Goal: Task Accomplishment & Management: Complete application form

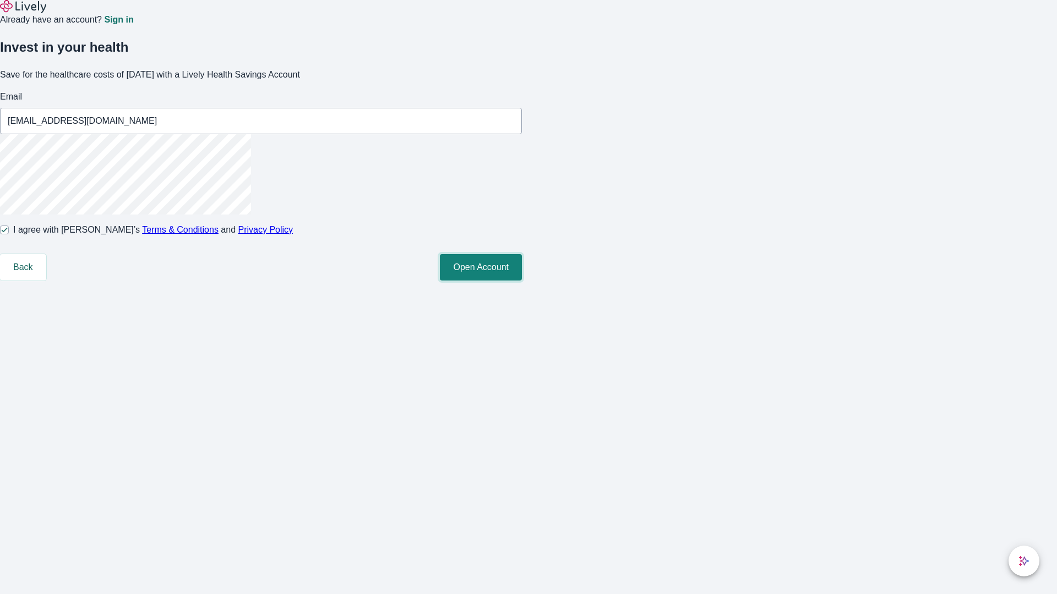
click at [522, 281] on button "Open Account" at bounding box center [481, 267] width 82 height 26
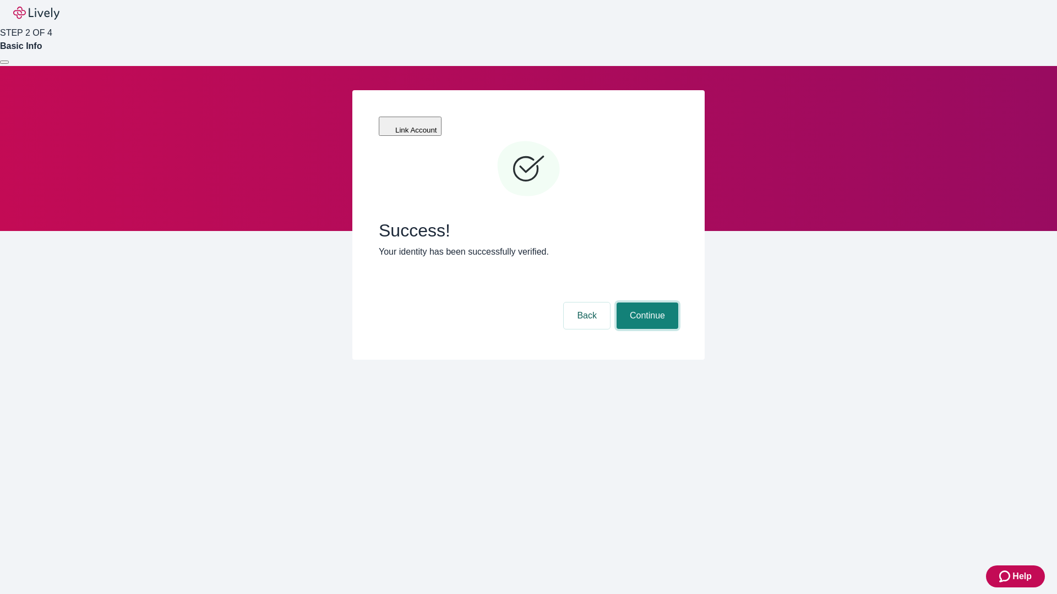
click at [645, 303] on button "Continue" at bounding box center [647, 316] width 62 height 26
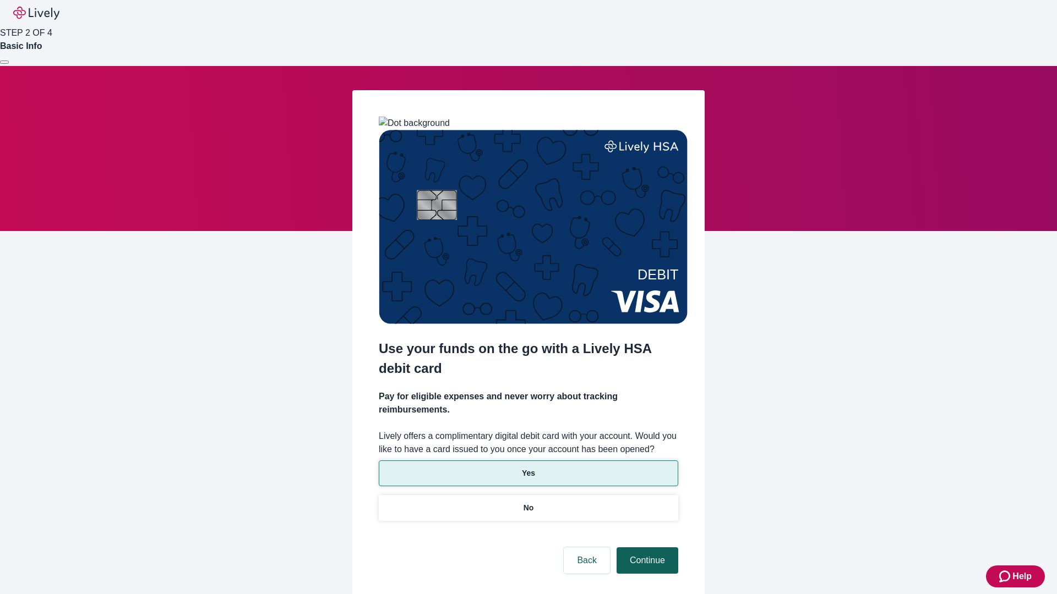
click at [528, 502] on p "No" at bounding box center [528, 508] width 10 height 12
click at [645, 548] on button "Continue" at bounding box center [647, 561] width 62 height 26
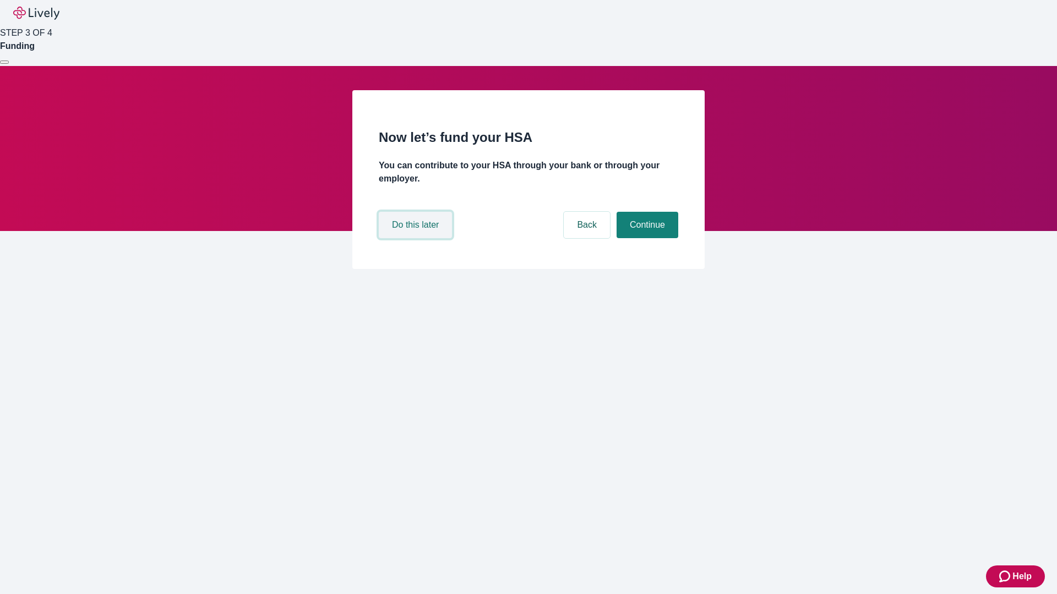
click at [417, 238] on button "Do this later" at bounding box center [415, 225] width 73 height 26
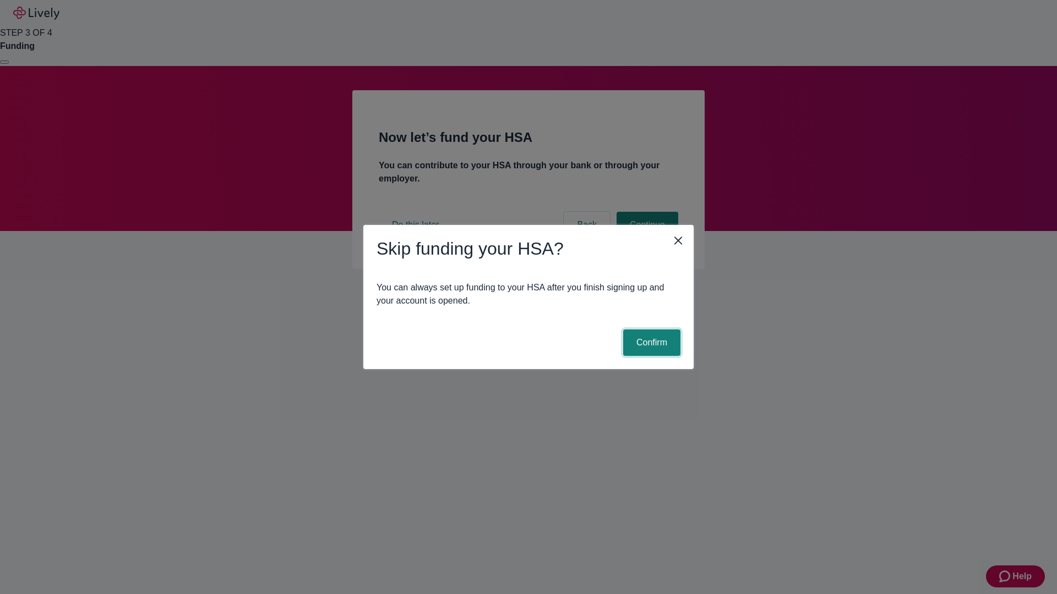
click at [650, 343] on button "Confirm" at bounding box center [651, 343] width 57 height 26
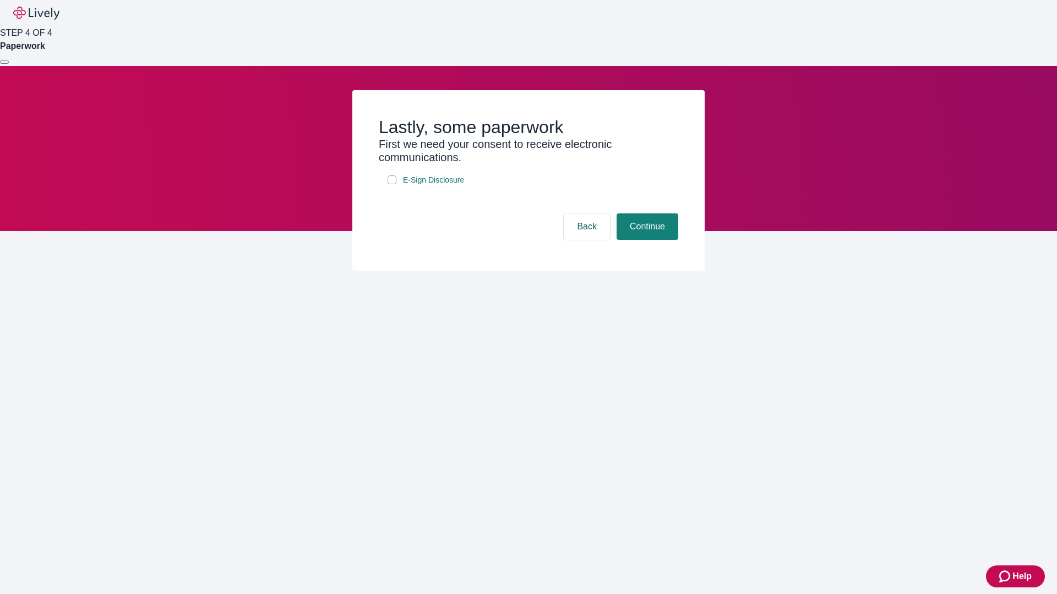
click at [392, 184] on input "E-Sign Disclosure" at bounding box center [391, 180] width 9 height 9
checkbox input "true"
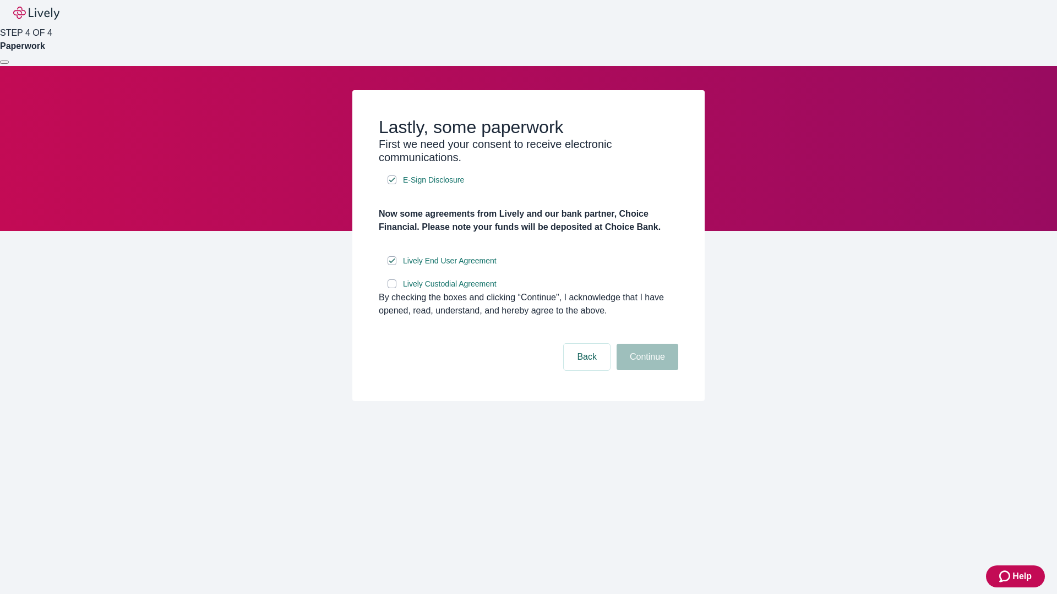
click at [392, 288] on input "Lively Custodial Agreement" at bounding box center [391, 284] width 9 height 9
checkbox input "true"
click at [645, 370] on button "Continue" at bounding box center [647, 357] width 62 height 26
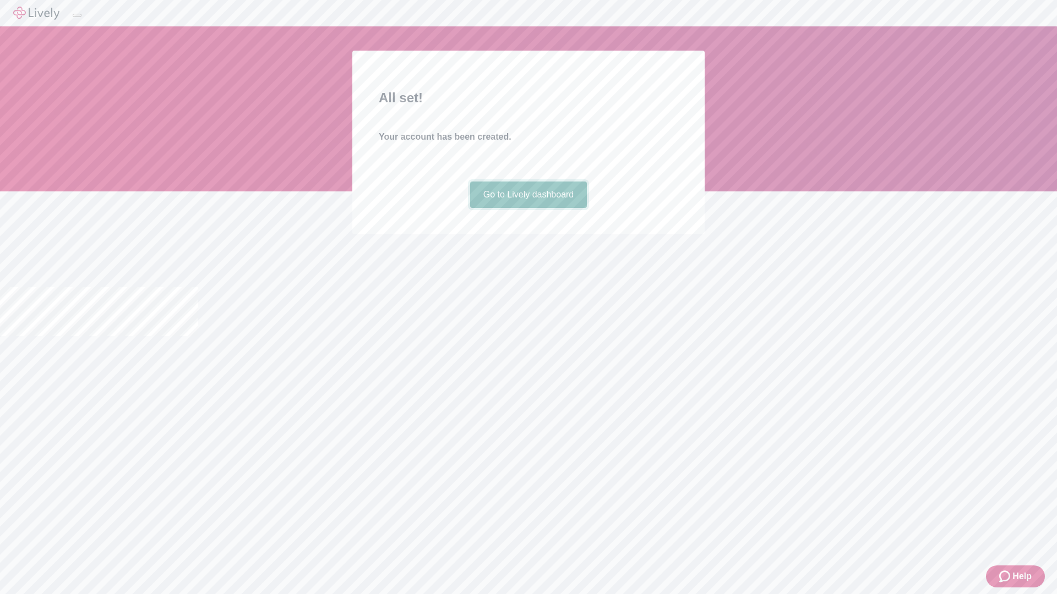
click at [528, 208] on link "Go to Lively dashboard" at bounding box center [528, 195] width 117 height 26
